Goal: Task Accomplishment & Management: Manage account settings

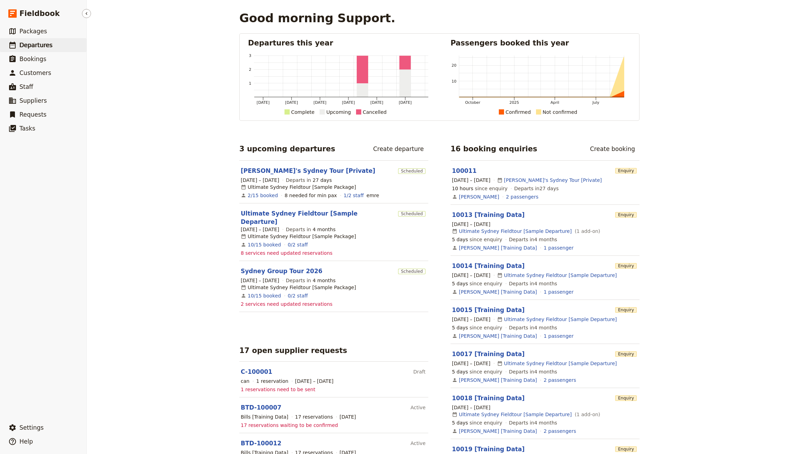
click at [84, 47] on link "​ Departures" at bounding box center [43, 45] width 86 height 14
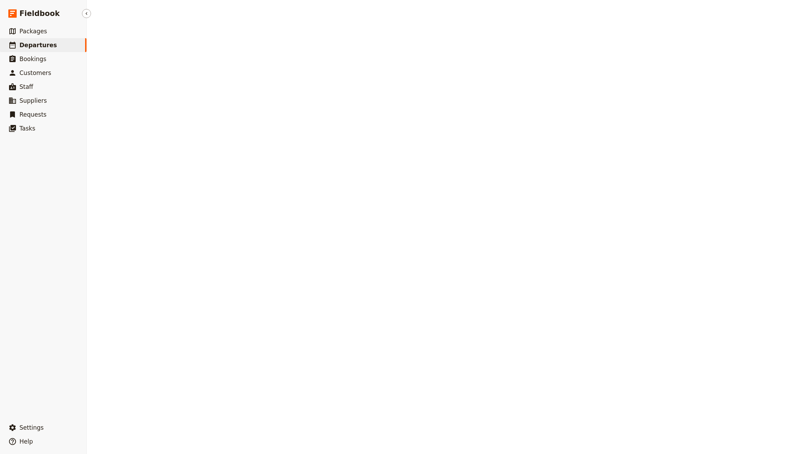
select select "CREATED_AT"
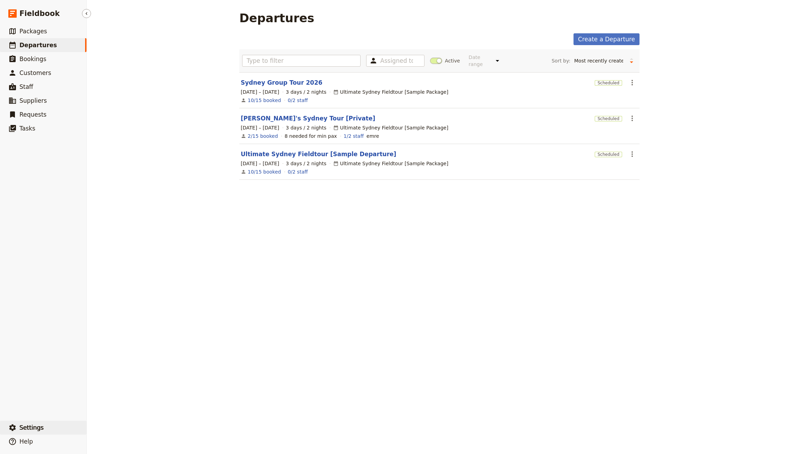
click at [34, 426] on span "Settings" at bounding box center [31, 427] width 24 height 7
click at [135, 429] on span "Sign out" at bounding box center [122, 428] width 56 height 7
